Goal: Check status: Check status

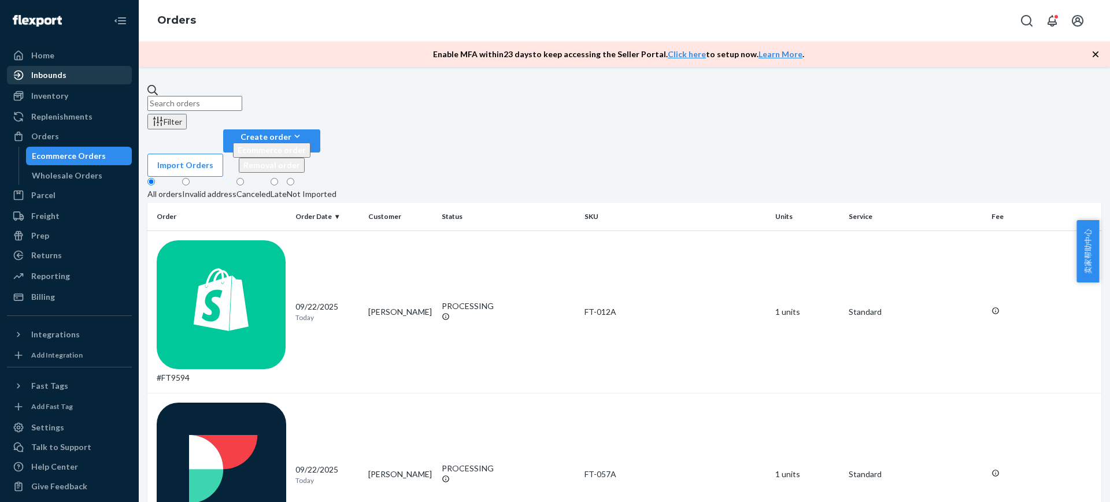
click at [85, 78] on div "Inbounds" at bounding box center [69, 75] width 123 height 16
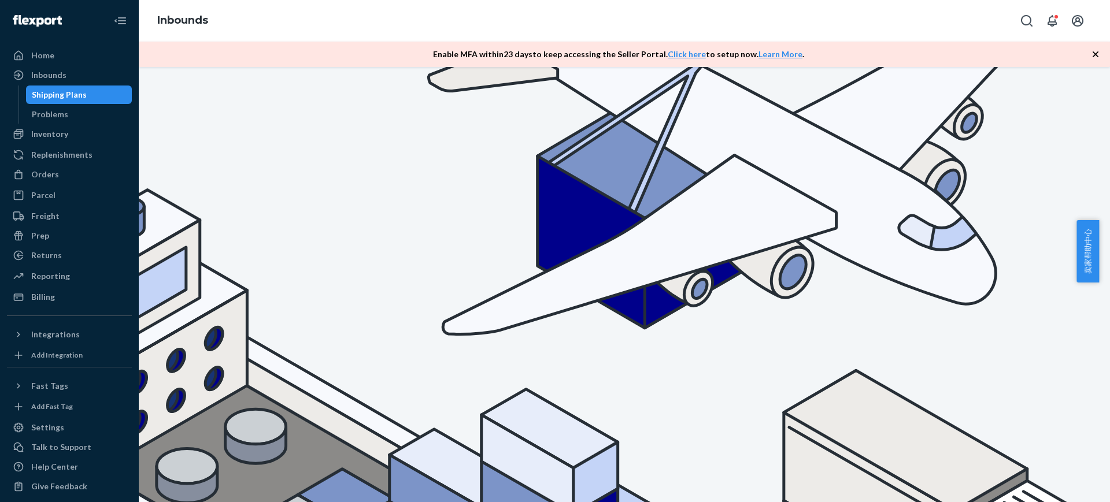
scroll to position [72, 0]
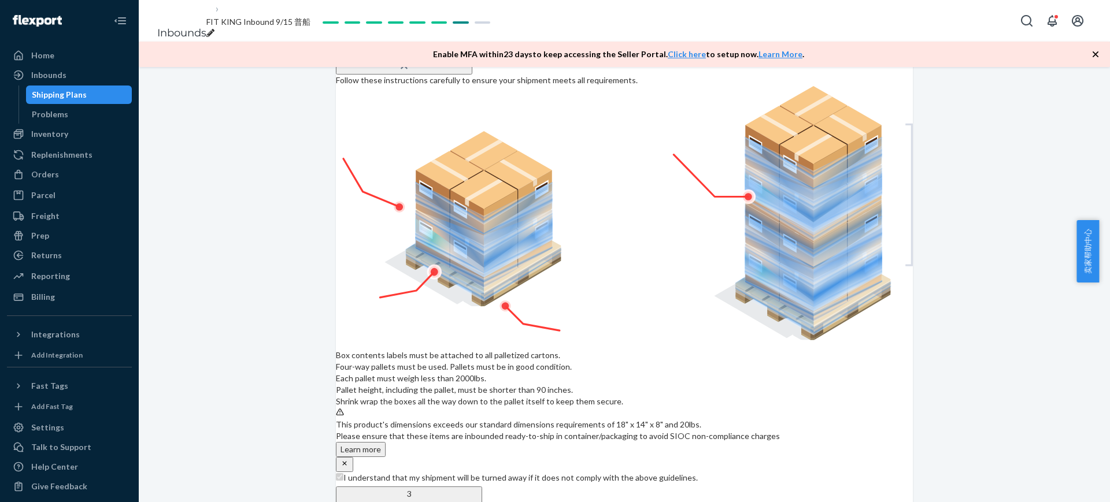
scroll to position [1481, 0]
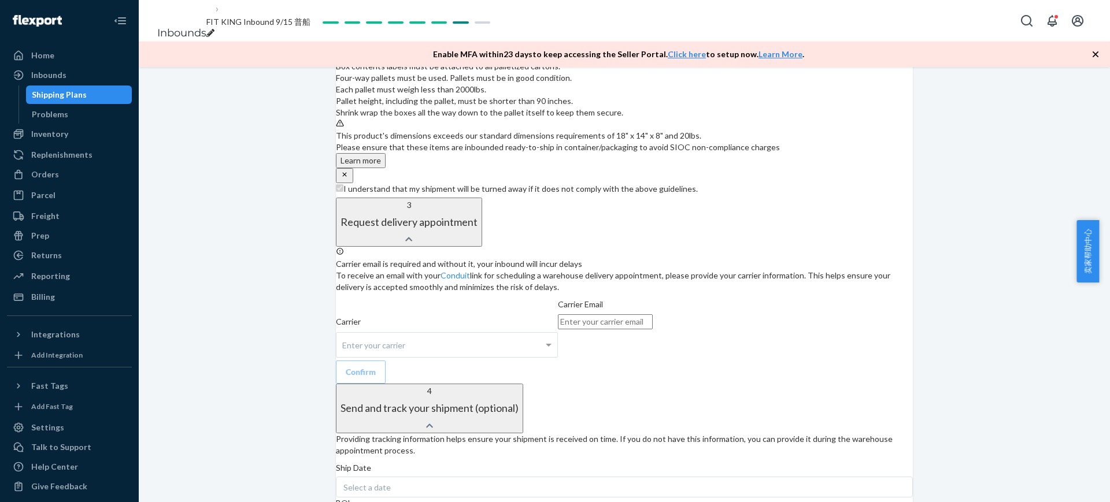
click at [653, 314] on input "email" at bounding box center [605, 321] width 95 height 15
paste input "apolo@JAJTRANSPORTATION.COM"
type input "apolo@JAJTRANSPORTATION.COM"
click at [376, 366] on div "Confirm" at bounding box center [361, 372] width 30 height 12
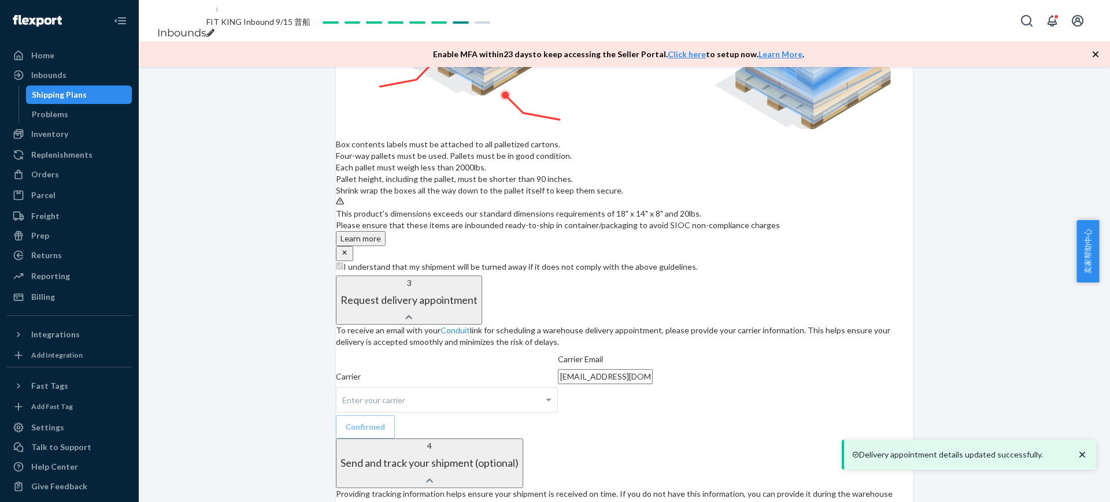
scroll to position [1517, 0]
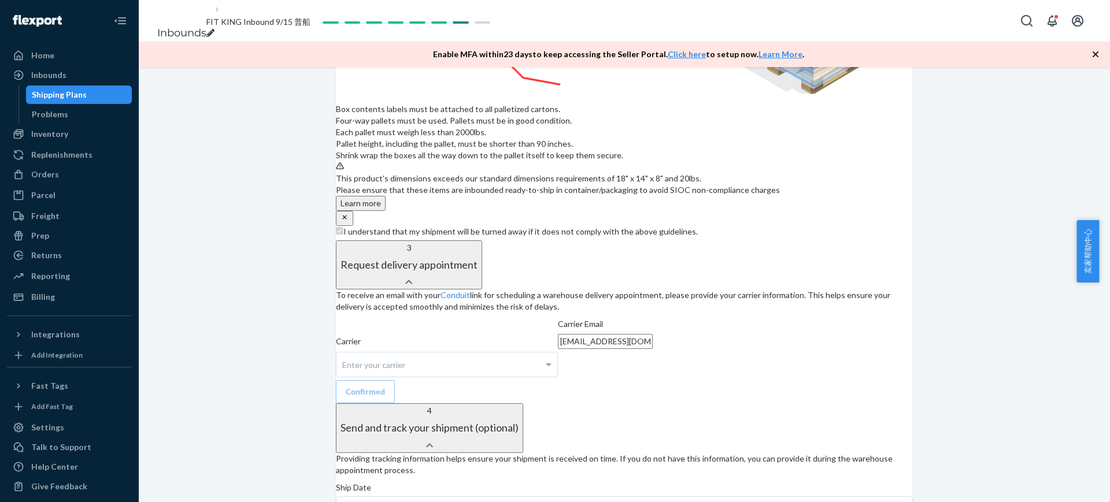
click at [114, 93] on div "Shipping Plans" at bounding box center [79, 95] width 104 height 16
